Goal: Task Accomplishment & Management: Manage account settings

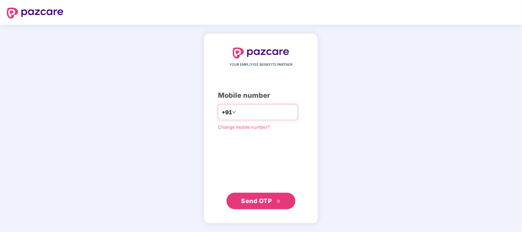
click at [238, 111] on input "********" at bounding box center [266, 112] width 57 height 11
type input "**********"
click at [265, 200] on span "Send OTP" at bounding box center [257, 200] width 31 height 7
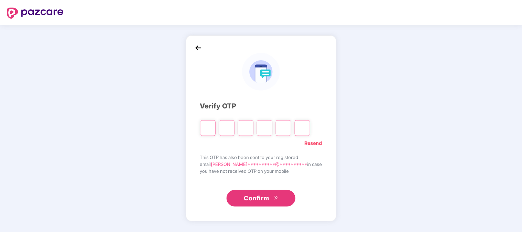
type input "*"
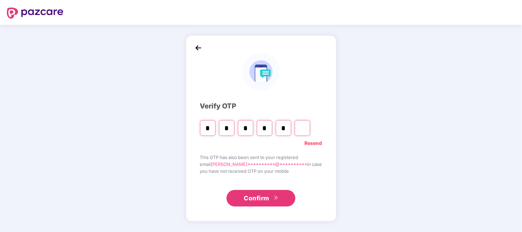
type input "*"
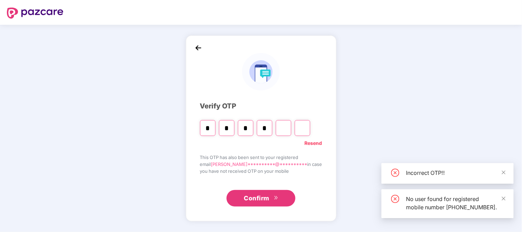
type input "*"
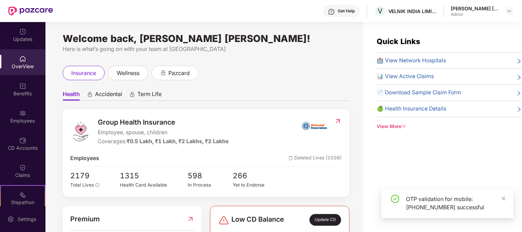
click at [26, 122] on div "Employees" at bounding box center [22, 121] width 45 height 7
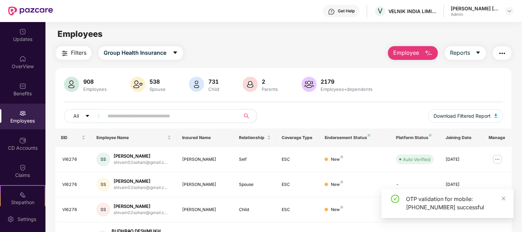
click at [118, 122] on span at bounding box center [169, 116] width 141 height 14
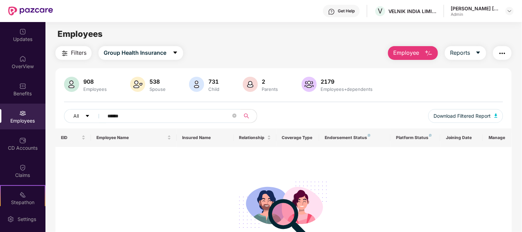
click at [114, 114] on input "******" at bounding box center [170, 116] width 124 height 10
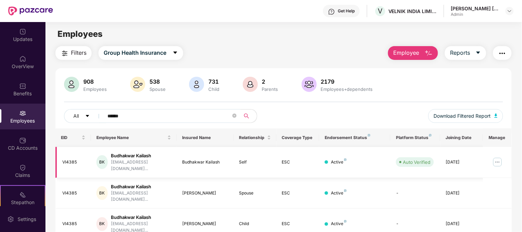
type input "******"
click at [502, 157] on img at bounding box center [497, 162] width 11 height 11
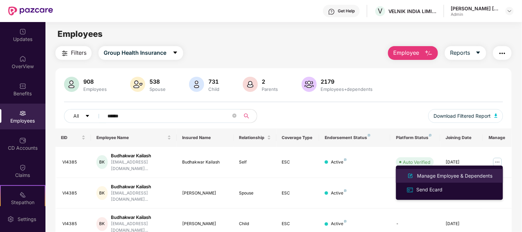
click at [431, 176] on div "Manage Employee & Dependents" at bounding box center [455, 176] width 78 height 8
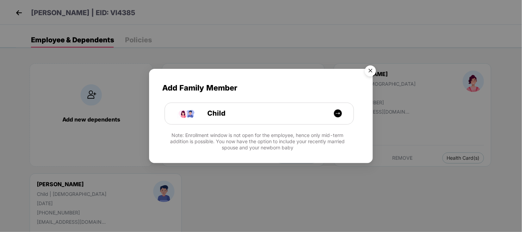
click at [371, 68] on img "Close" at bounding box center [370, 71] width 19 height 19
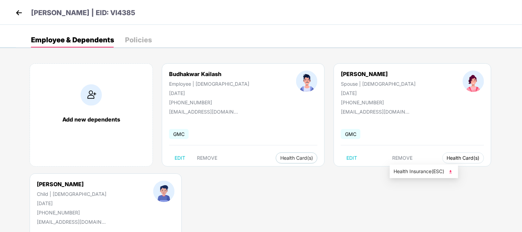
click at [447, 157] on span "Health Card(s)" at bounding box center [463, 157] width 33 height 3
click at [453, 169] on img at bounding box center [451, 172] width 7 height 7
click at [12, 14] on div "[PERSON_NAME] | EID: VI4385" at bounding box center [261, 12] width 522 height 25
click at [18, 14] on img at bounding box center [19, 13] width 10 height 10
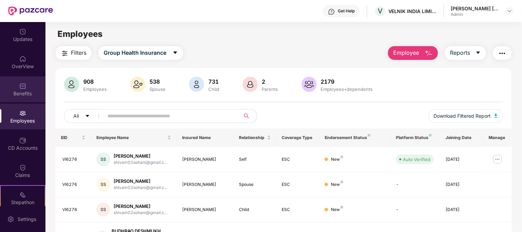
click at [24, 86] on img at bounding box center [22, 86] width 7 height 7
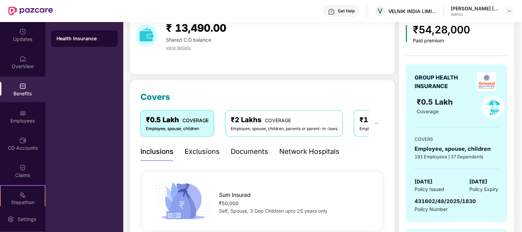
scroll to position [115, 0]
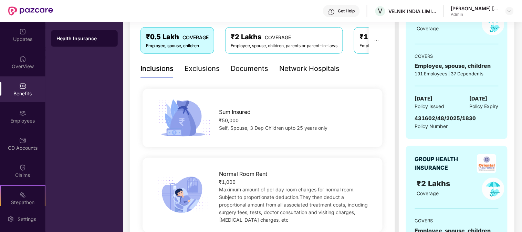
click at [246, 70] on div "Documents" at bounding box center [250, 68] width 38 height 11
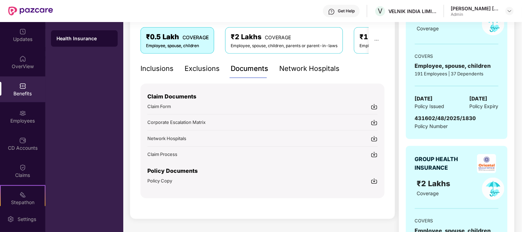
click at [302, 70] on div "Network Hospitals" at bounding box center [309, 68] width 60 height 11
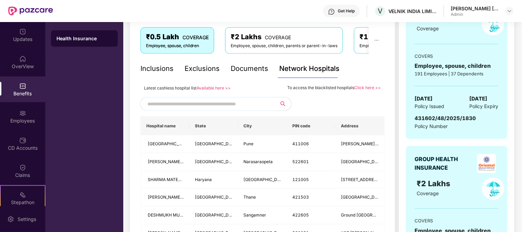
click at [249, 63] on div "Documents" at bounding box center [250, 68] width 38 height 11
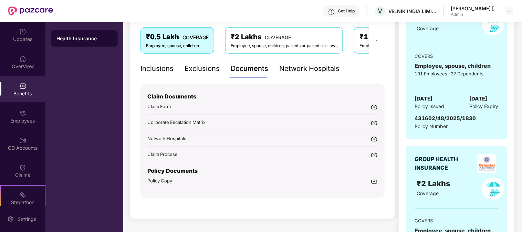
click at [373, 139] on img at bounding box center [374, 138] width 7 height 7
click at [23, 111] on img at bounding box center [22, 113] width 7 height 7
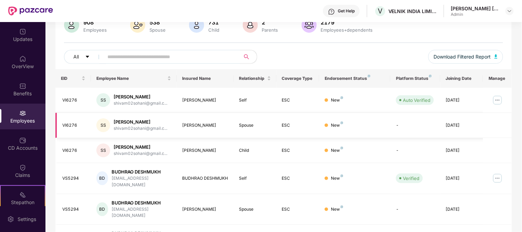
scroll to position [115, 0]
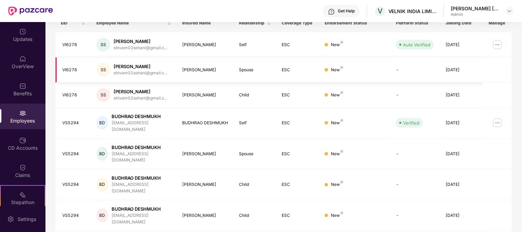
click at [142, 61] on td "SS [PERSON_NAME] shivam02sohani@gmail.c..." at bounding box center [134, 70] width 86 height 25
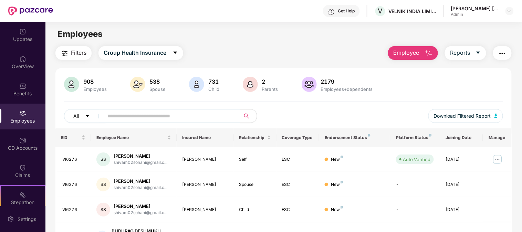
click at [126, 114] on input "text" at bounding box center [170, 116] width 124 height 10
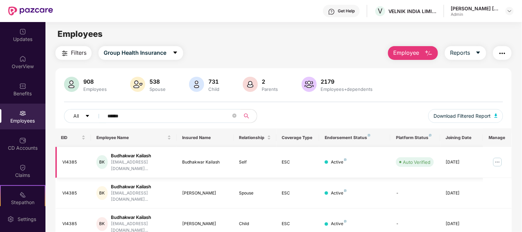
type input "******"
click at [499, 160] on img at bounding box center [497, 162] width 11 height 11
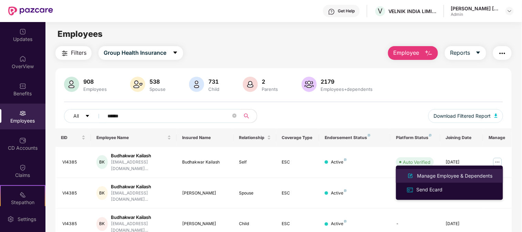
click at [440, 171] on li "Manage Employee & Dependents" at bounding box center [449, 176] width 107 height 14
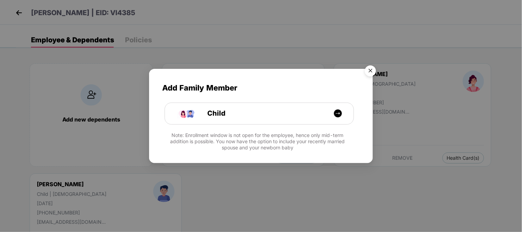
click at [368, 71] on img "Close" at bounding box center [370, 71] width 19 height 19
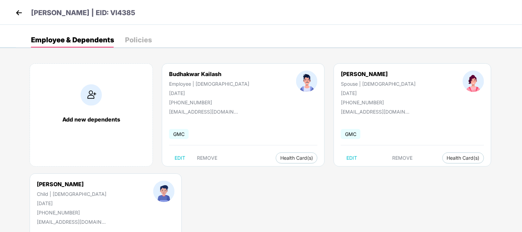
click at [347, 73] on div "[PERSON_NAME]" at bounding box center [378, 74] width 75 height 7
copy div "[PERSON_NAME]"
